Goal: Task Accomplishment & Management: Manage account settings

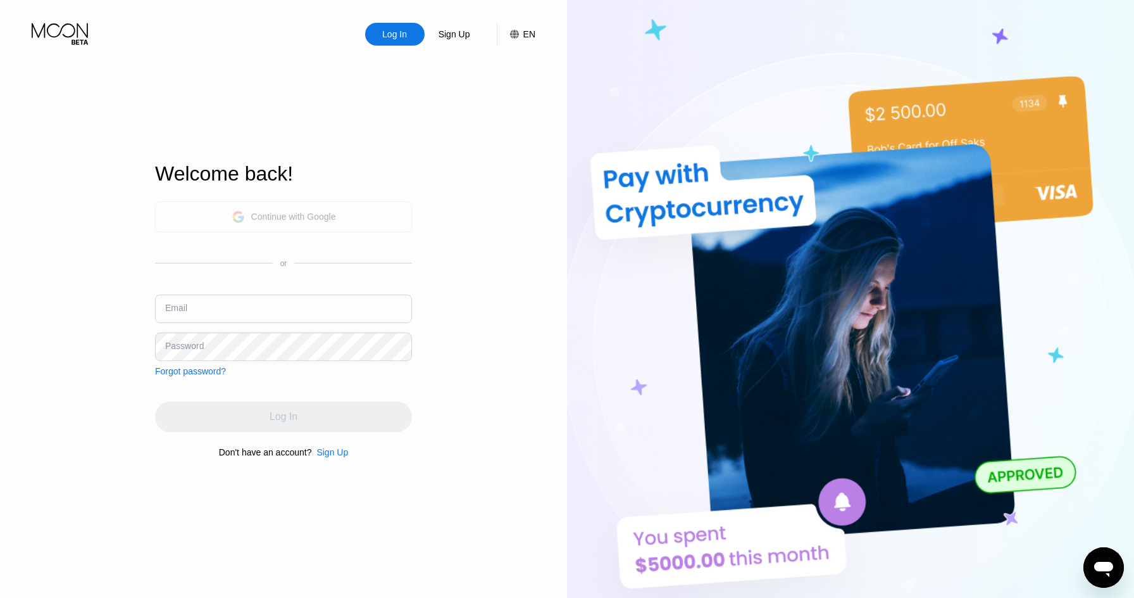
click at [329, 222] on div "Continue with Google" at bounding box center [284, 217] width 104 height 20
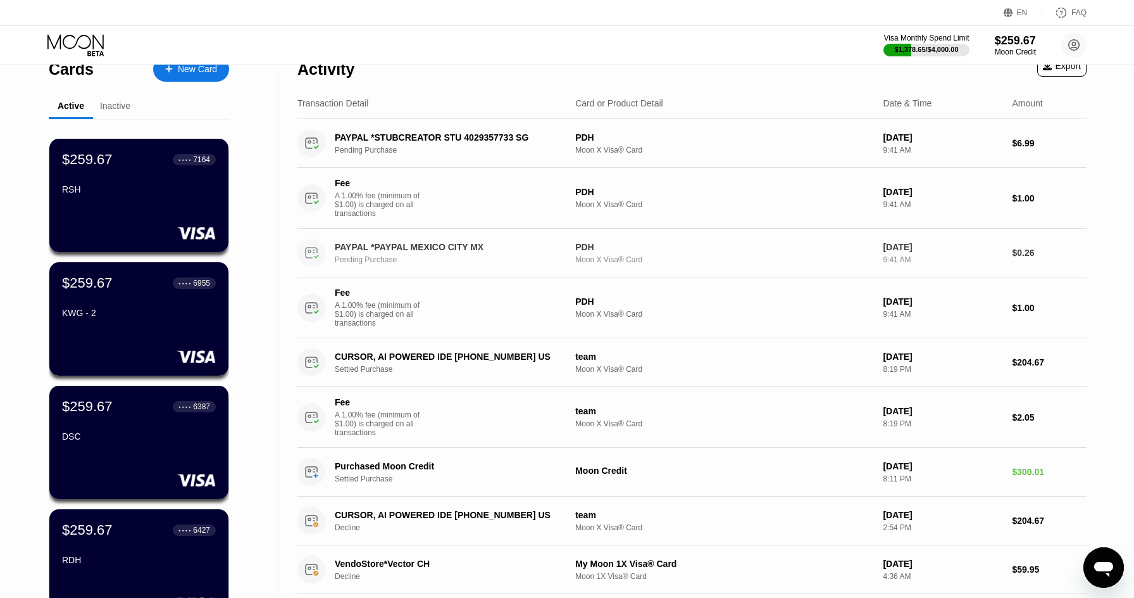
scroll to position [23, 0]
click at [510, 364] on div "CURSOR, AI POWERED IDE [PHONE_NUMBER] US Settled Purchase" at bounding box center [455, 362] width 241 height 22
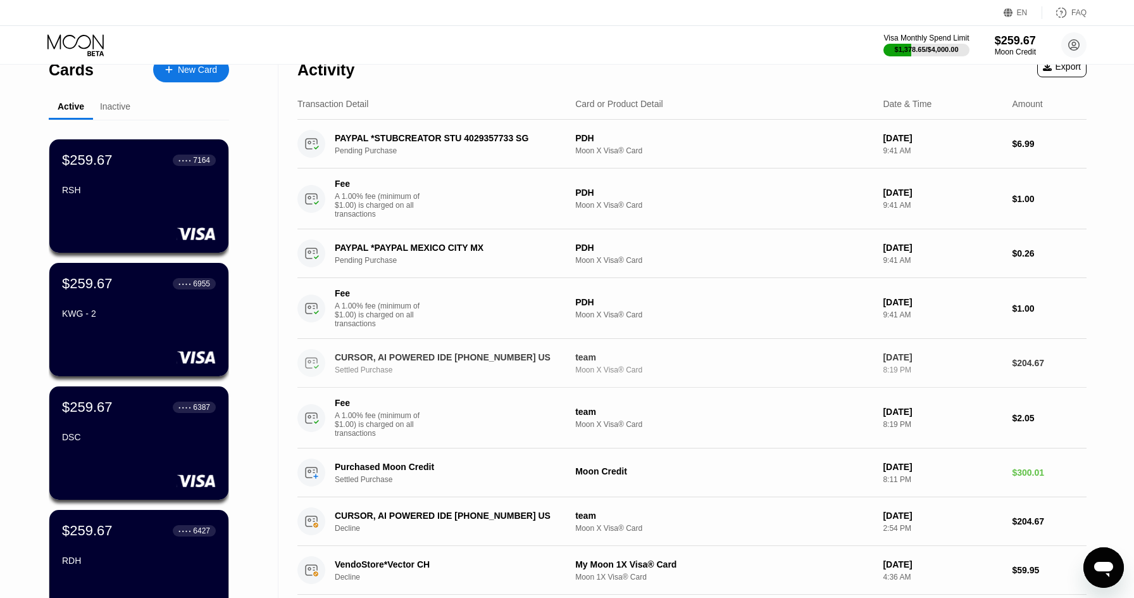
scroll to position [75, 0]
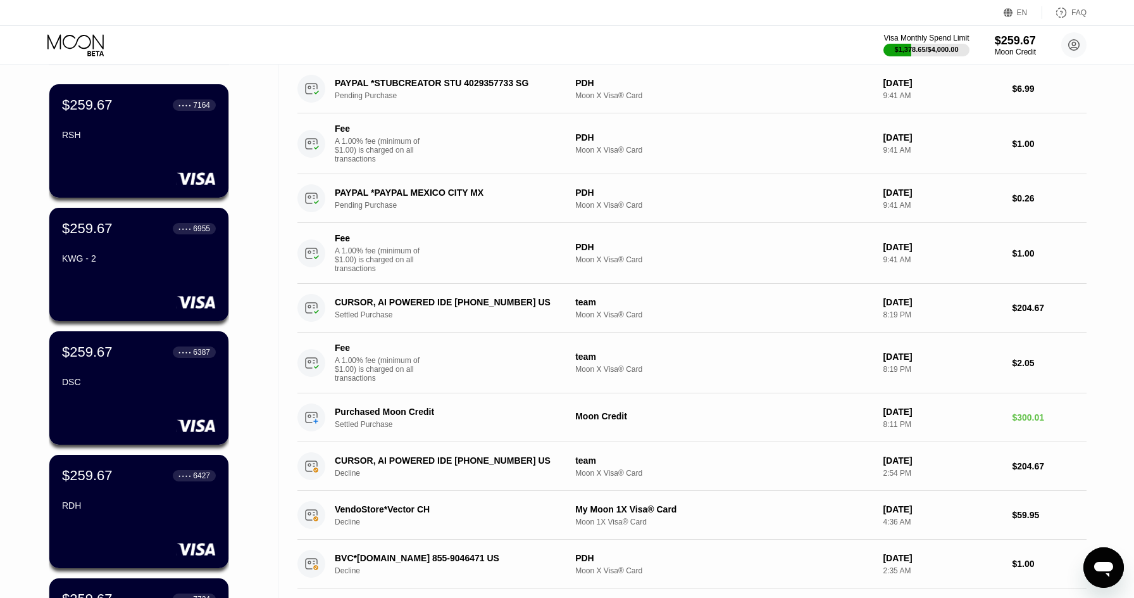
click at [494, 361] on div "Cards New Card Active Inactive $259.67 ● ● ● ● 7164 RSH $259.67 ● ● ● ● 6955 KW…" at bounding box center [567, 224] width 1134 height 598
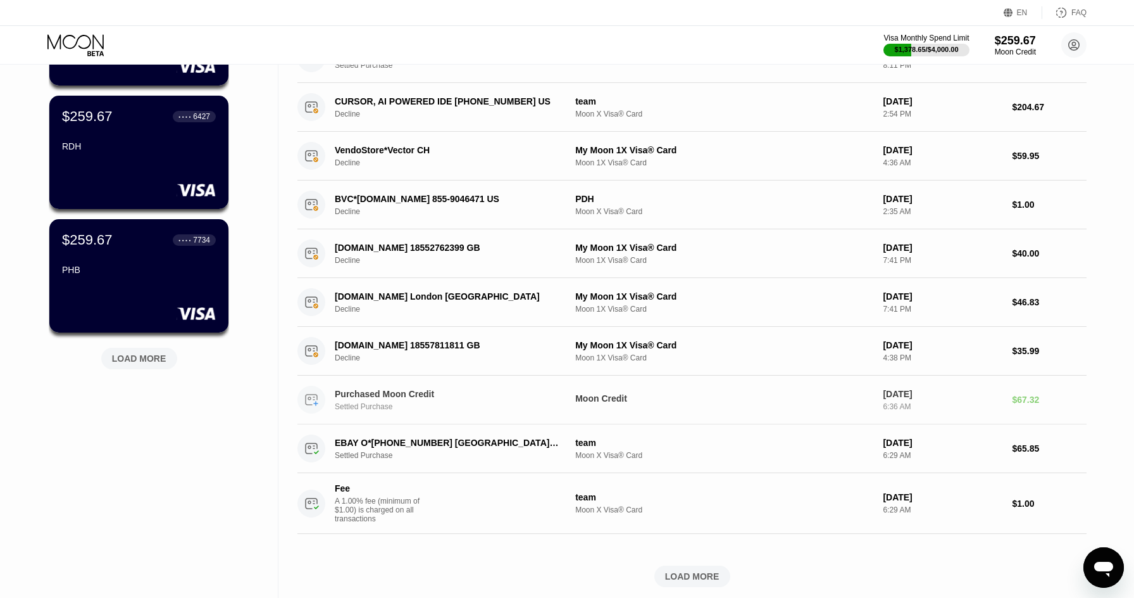
scroll to position [442, 0]
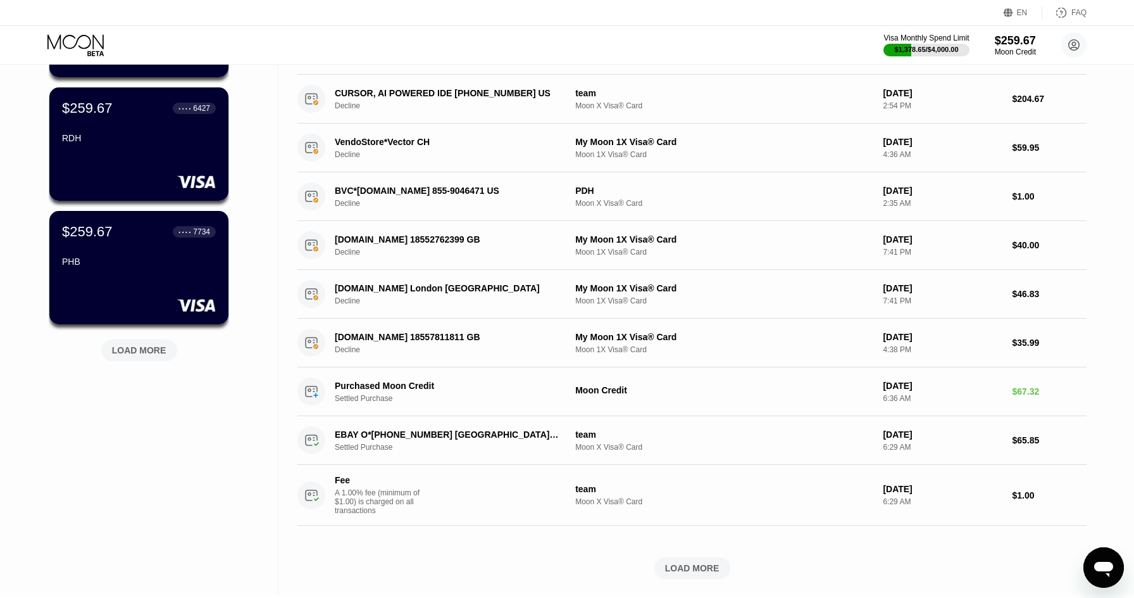
click at [106, 416] on div "Cards New Card Active Inactive $259.67 ● ● ● ● 7164 RSH $259.67 ● ● ● ● 6955 KW…" at bounding box center [139, 108] width 279 height 972
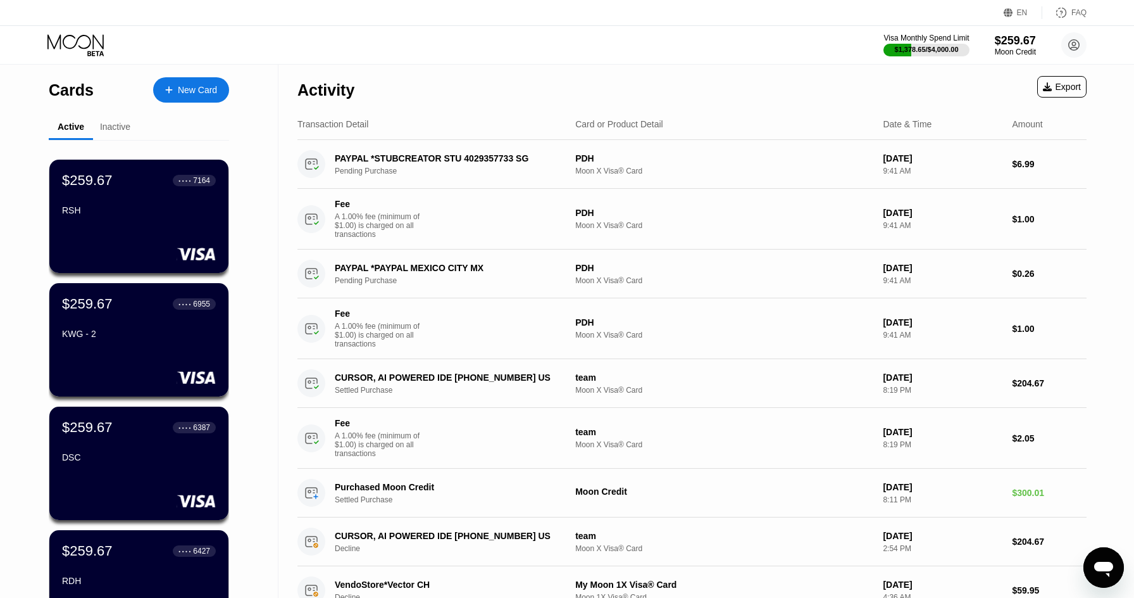
click at [549, 73] on div "Activity Export" at bounding box center [691, 87] width 789 height 44
click at [450, 53] on div "Visa Monthly Spend Limit $1,378.65 / $4,000.00 $259.67 Moon Credit Star pro [EM…" at bounding box center [567, 45] width 1134 height 38
